Goal: Task Accomplishment & Management: Manage account settings

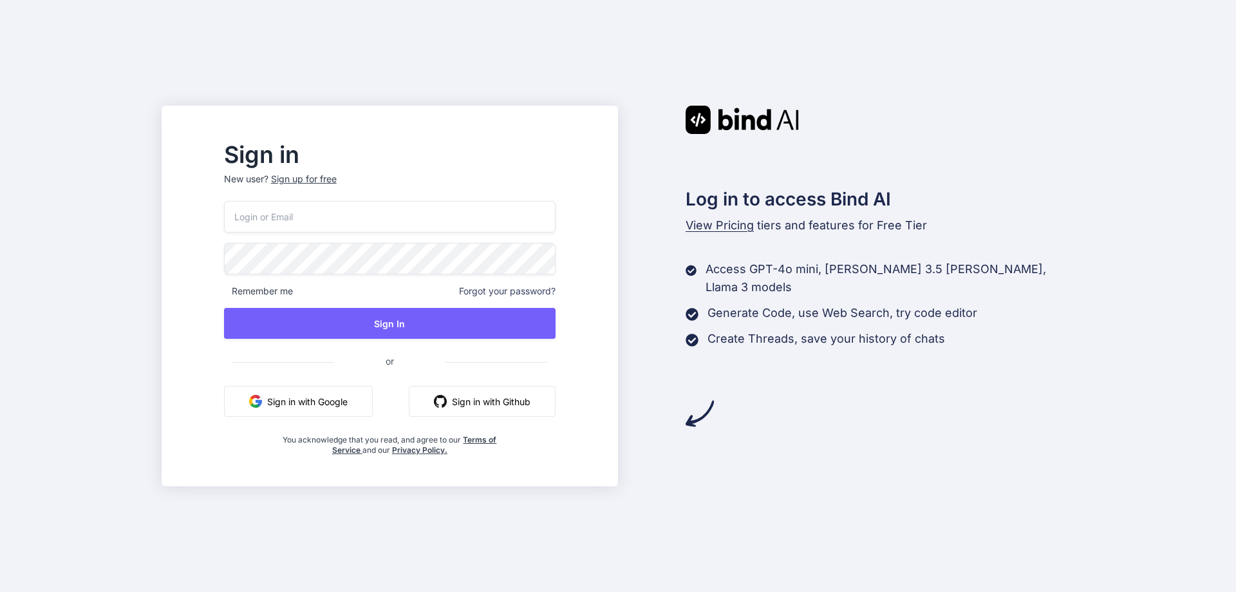
type input "[EMAIL_ADDRESS][DOMAIN_NAME]"
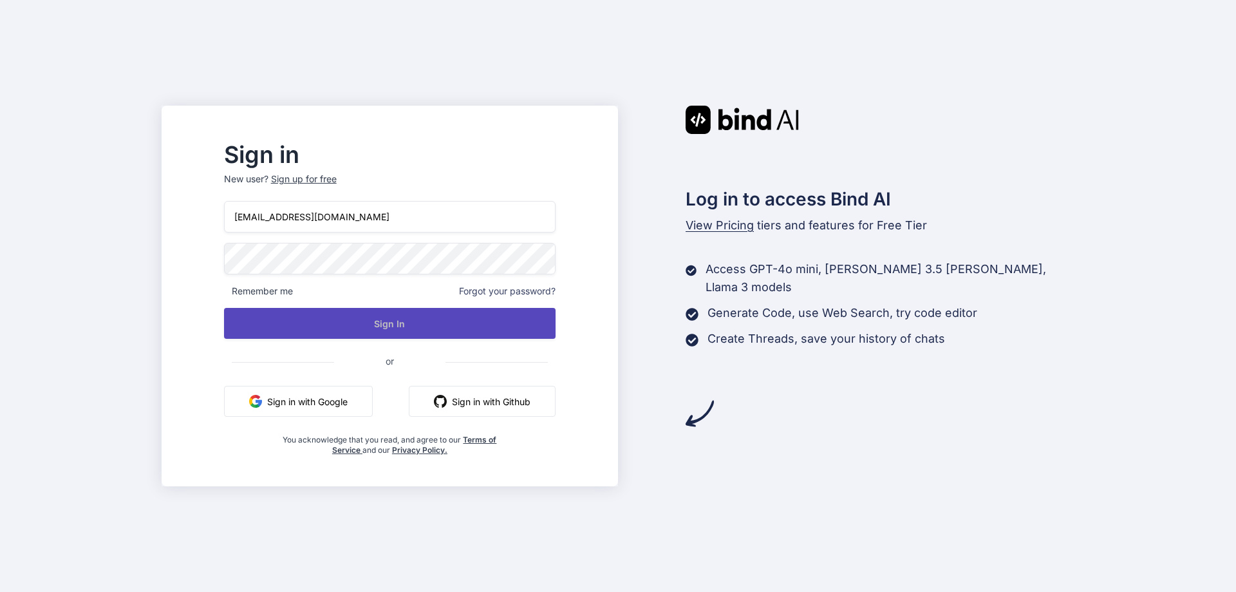
click at [383, 331] on button "Sign In" at bounding box center [390, 323] width 332 height 31
click at [384, 331] on button "Sign In" at bounding box center [390, 323] width 332 height 31
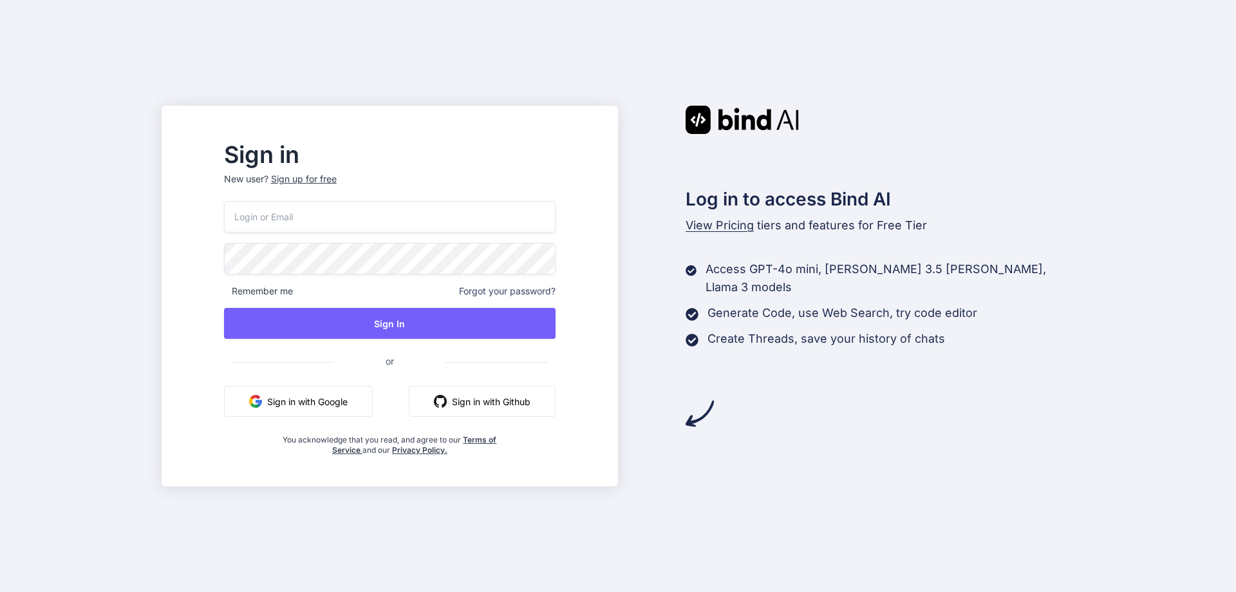
click at [333, 209] on input "email" at bounding box center [390, 217] width 332 height 32
type input "[EMAIL_ADDRESS][DOMAIN_NAME]"
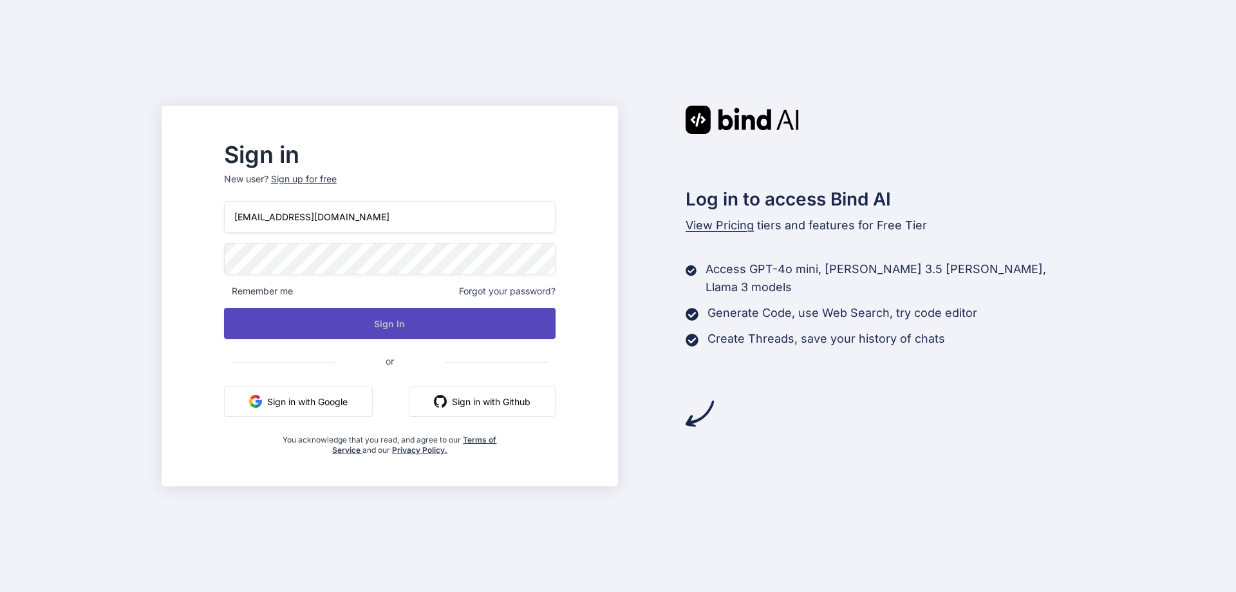
click at [390, 325] on button "Sign In" at bounding box center [390, 323] width 332 height 31
click at [384, 322] on button "Sign In" at bounding box center [390, 323] width 332 height 31
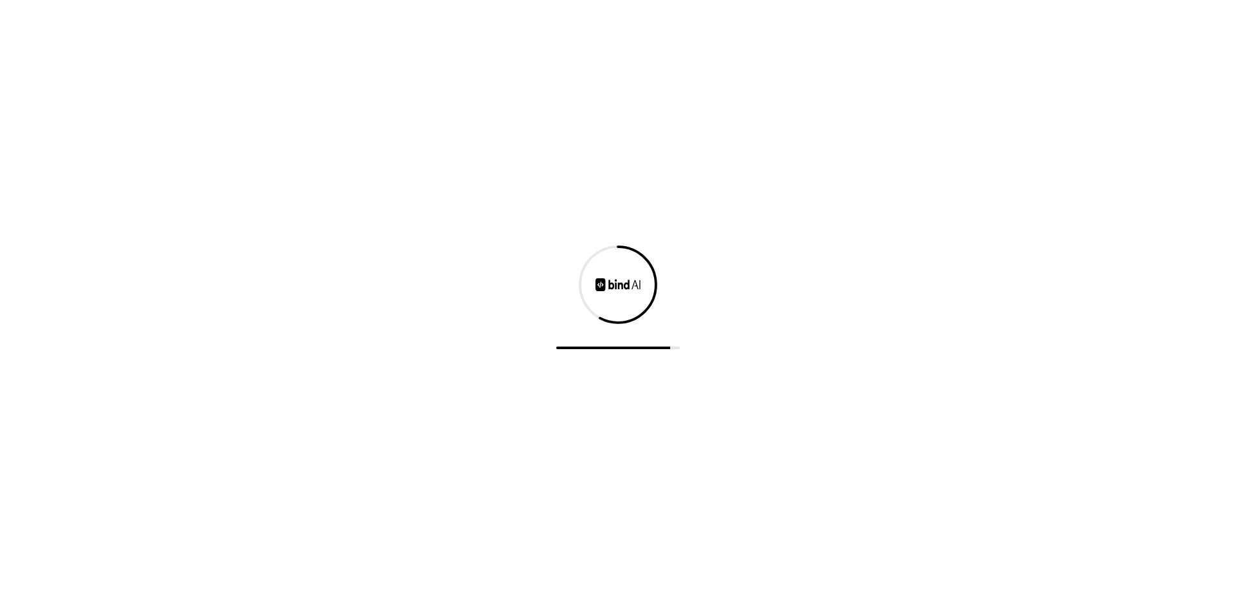
click at [332, 62] on div at bounding box center [618, 296] width 1236 height 592
click at [619, 341] on div at bounding box center [618, 296] width 1236 height 592
